Goal: Find specific page/section: Find specific page/section

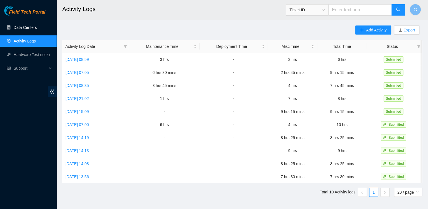
click at [35, 28] on link "Data Centers" at bounding box center [25, 27] width 23 height 5
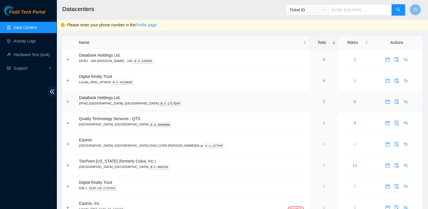
click at [103, 97] on span "DataBank Holdings Ltd." at bounding box center [100, 97] width 42 height 5
click at [312, 102] on div "3" at bounding box center [323, 101] width 23 height 6
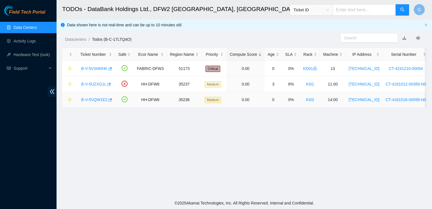
click at [95, 99] on link "B-V-5VQW1E2" at bounding box center [94, 99] width 26 height 5
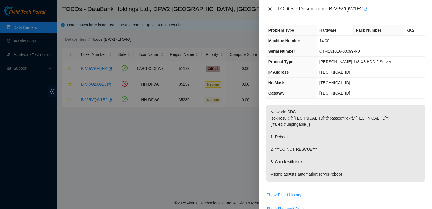
click at [272, 8] on icon "close" at bounding box center [270, 9] width 5 height 5
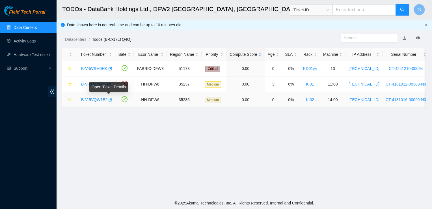
click at [109, 99] on icon "button" at bounding box center [110, 100] width 4 height 4
